Goal: Task Accomplishment & Management: Manage account settings

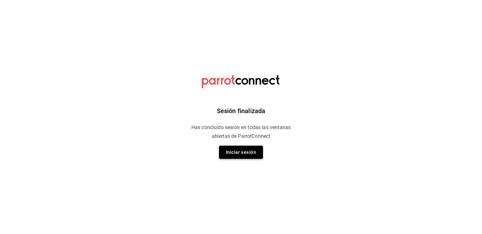
click at [243, 157] on button "Iniciar sesión" at bounding box center [241, 152] width 44 height 13
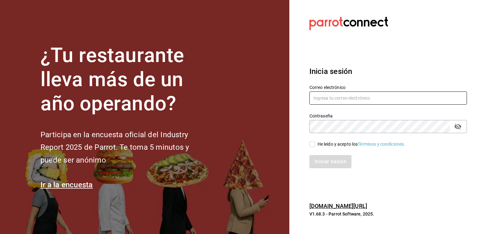
type input "[EMAIL_ADDRESS][DOMAIN_NAME]"
click at [311, 145] on input "He leído y acepto los Términos y condiciones." at bounding box center [312, 144] width 6 height 6
checkbox input "true"
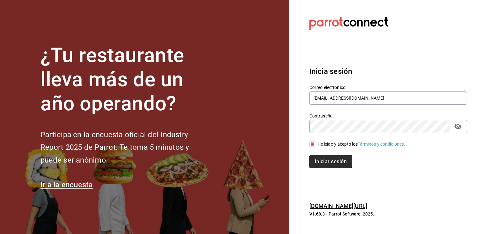
click at [316, 161] on button "Iniciar sesión" at bounding box center [330, 161] width 43 height 13
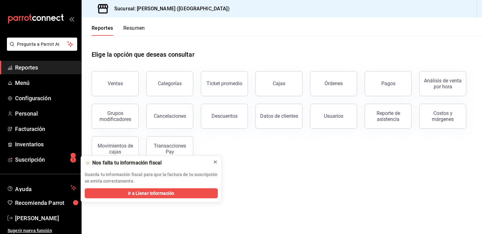
click at [214, 163] on icon at bounding box center [215, 162] width 3 height 3
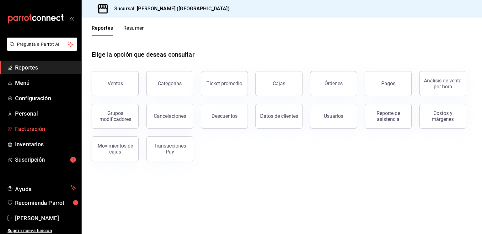
click at [41, 127] on span "Facturación" at bounding box center [45, 129] width 61 height 8
